Goal: Task Accomplishment & Management: Complete application form

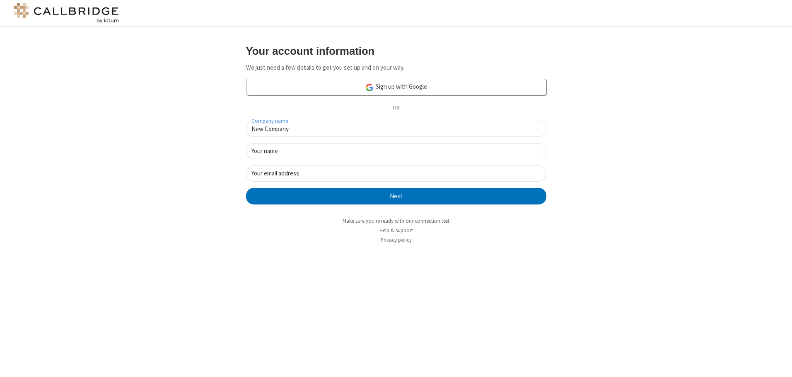
type input "New Company"
type input "New User"
type input "newUser@newUser.freesmackdown.b"
click button "Next" at bounding box center [396, 196] width 300 height 17
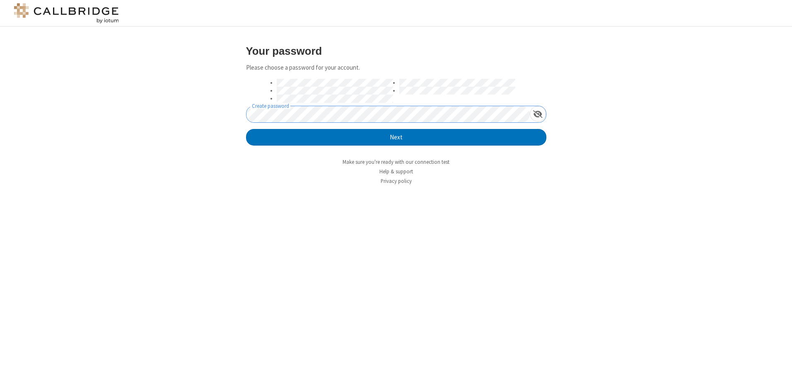
click at [246, 129] on button "Next" at bounding box center [396, 137] width 300 height 17
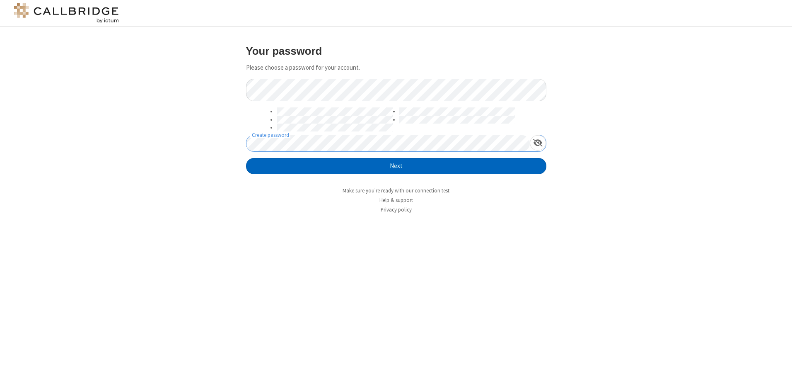
click at [396, 166] on button "Next" at bounding box center [396, 166] width 300 height 17
